Goal: Find specific page/section: Find specific page/section

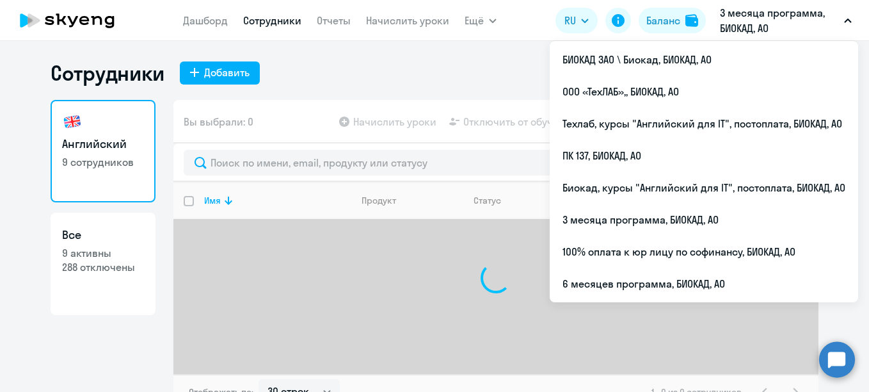
select select "30"
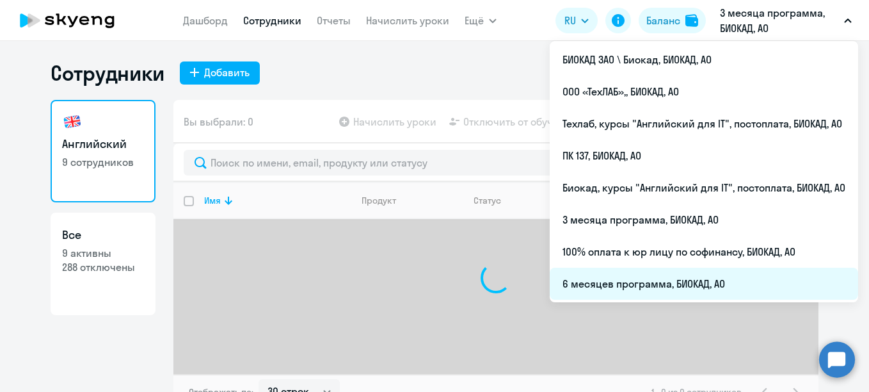
click at [650, 280] on li "6 месяцев программа, БИОКАД, АО" at bounding box center [704, 283] width 308 height 32
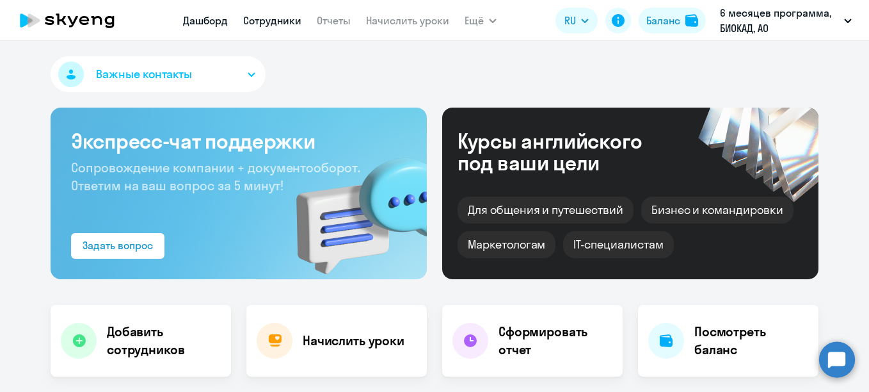
click at [273, 23] on link "Сотрудники" at bounding box center [272, 20] width 58 height 13
select select "30"
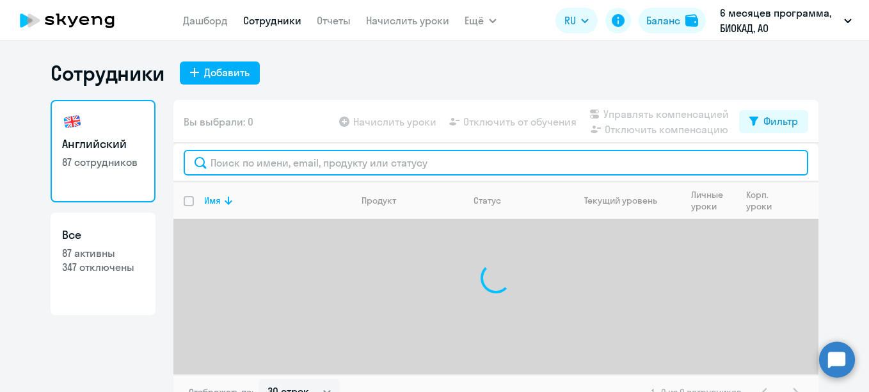
click at [289, 159] on input "text" at bounding box center [496, 163] width 624 height 26
type input "[PERSON_NAME]"
